Goal: Entertainment & Leisure: Browse casually

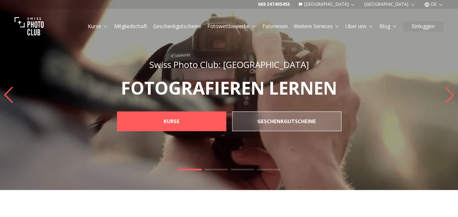
click at [251, 25] on icon at bounding box center [253, 25] width 5 height 5
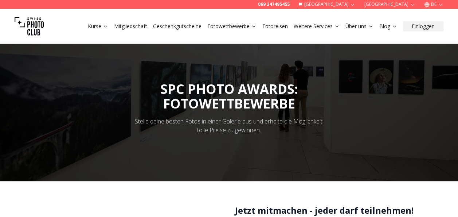
scroll to position [41, 0]
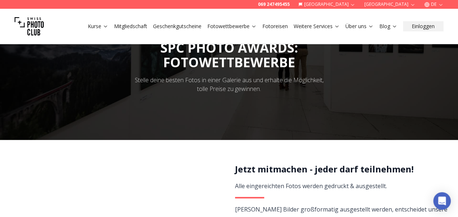
click at [240, 17] on div "Kurse Mitgliedschaft Geschenkgutscheine Fotowettbewerbe Fotoreisen Weitere Serv…" at bounding box center [229, 26] width 458 height 35
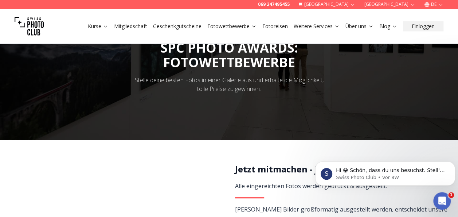
scroll to position [0, 0]
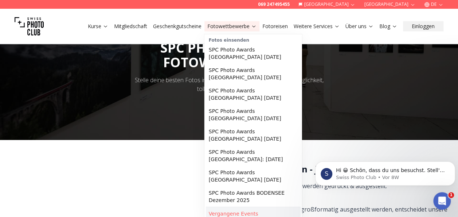
click at [239, 207] on link "Vergangene Events" at bounding box center [253, 213] width 95 height 13
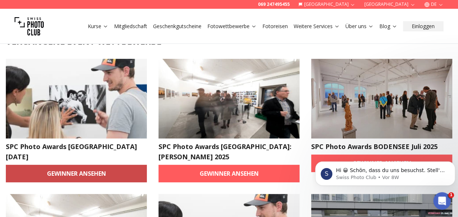
scroll to position [47, 0]
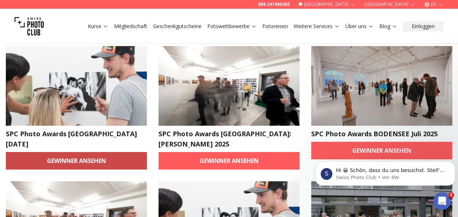
click at [89, 158] on link "Gewinner ansehen" at bounding box center [76, 161] width 141 height 18
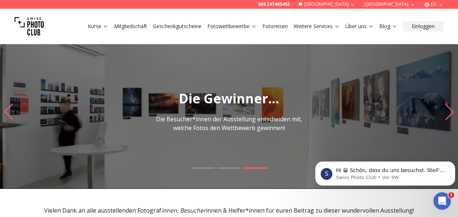
click at [202, 153] on img "3 / 3" at bounding box center [229, 111] width 458 height 153
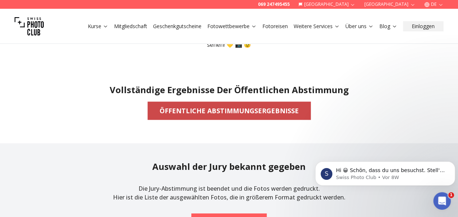
scroll to position [177, 0]
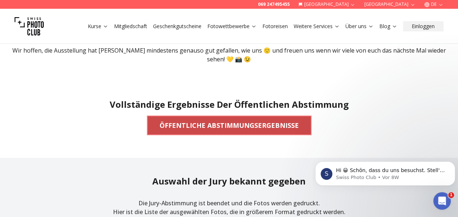
click at [245, 120] on b "ÖFFENTLICHE ABSTIMMUNGSERGEBNISSE" at bounding box center [229, 125] width 139 height 10
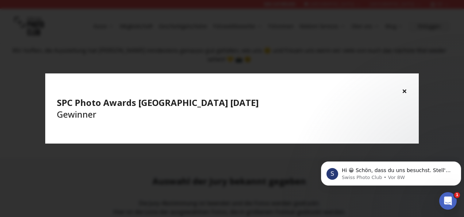
click at [404, 90] on button "×" at bounding box center [404, 91] width 5 height 12
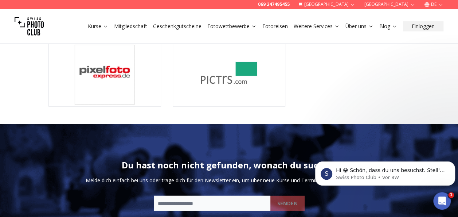
scroll to position [953, 0]
